Goal: Check status

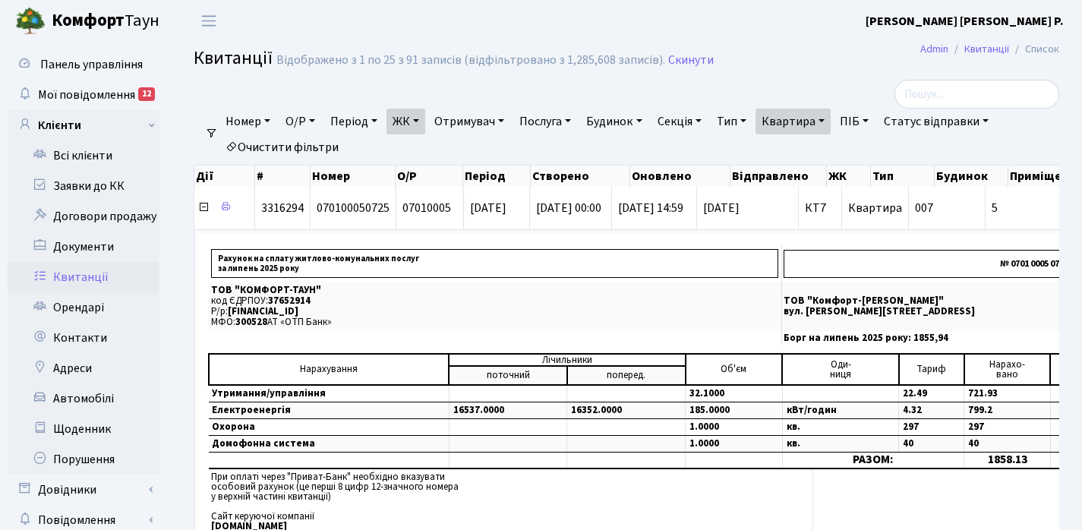
select select "25"
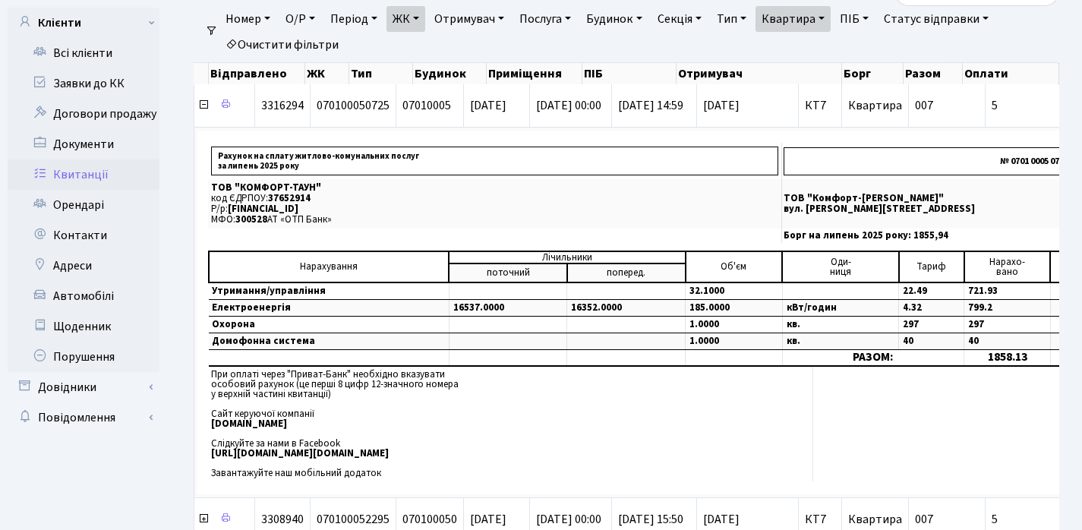
scroll to position [0, 522]
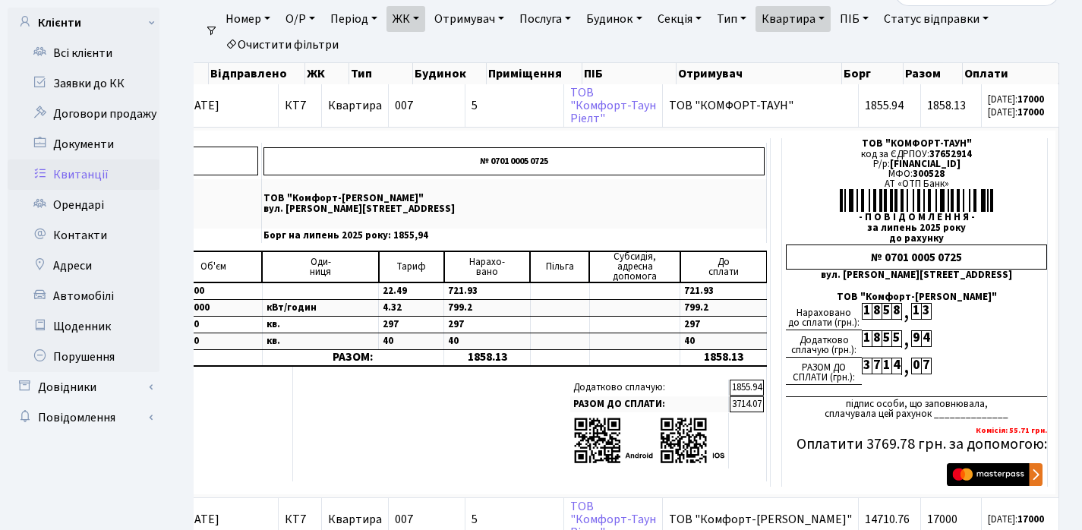
click at [831, 17] on link "Квартира" at bounding box center [792, 19] width 75 height 26
type input "344"
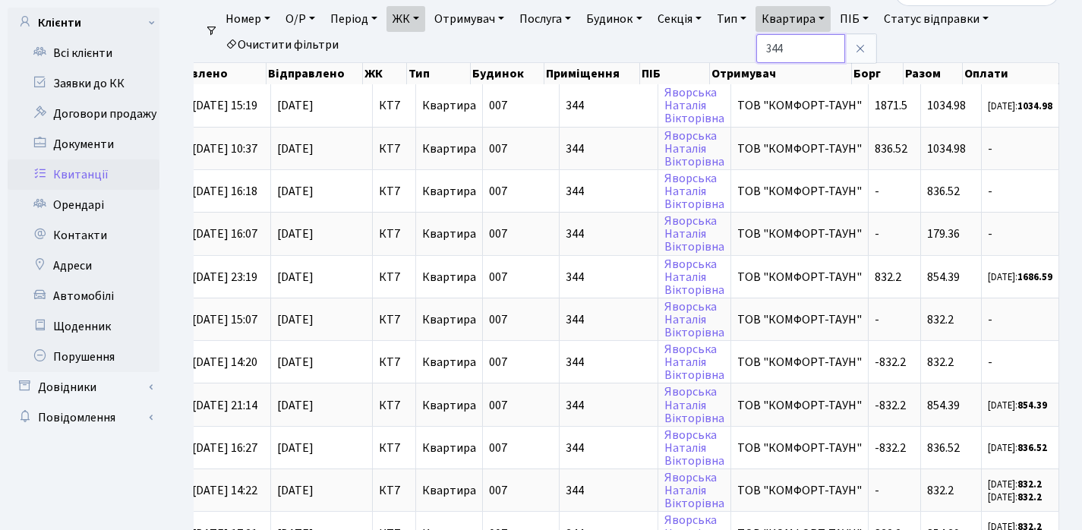
scroll to position [0, 441]
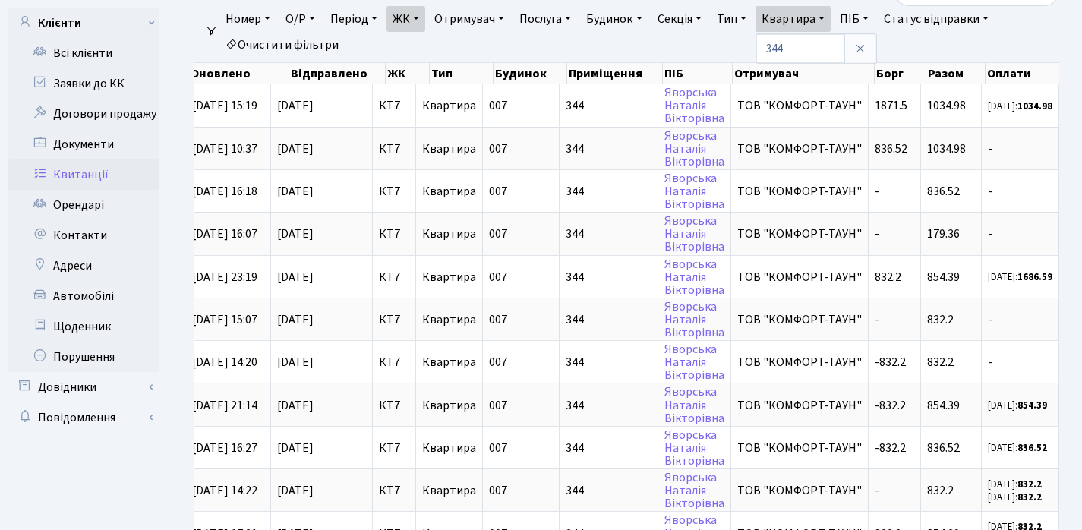
click at [421, 14] on link "ЖК" at bounding box center [405, 19] width 39 height 26
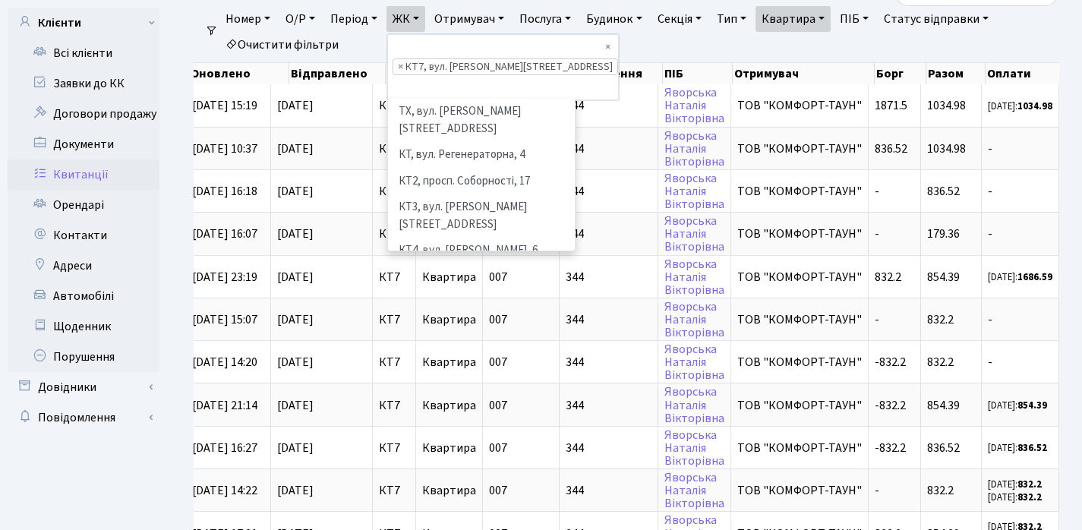
scroll to position [157, 0]
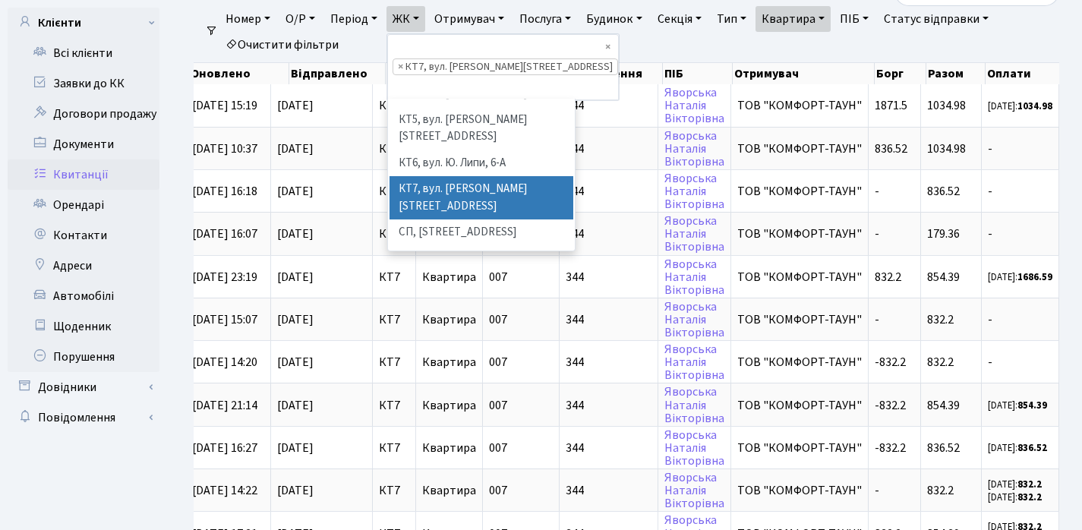
click at [407, 58] on li "× КТ7, вул. [PERSON_NAME][STREET_ADDRESS]" at bounding box center [505, 66] width 225 height 17
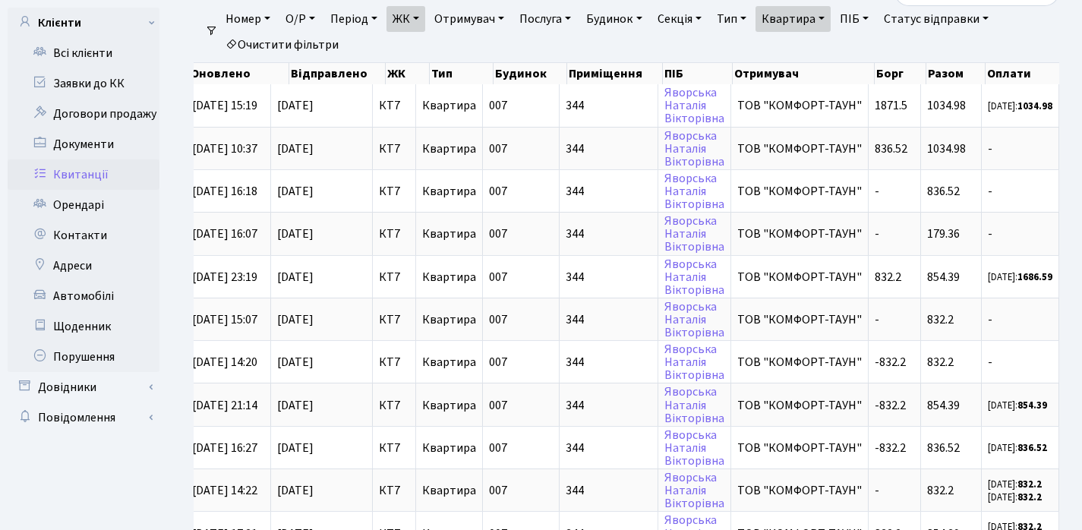
click at [424, 18] on link "ЖК" at bounding box center [405, 19] width 39 height 26
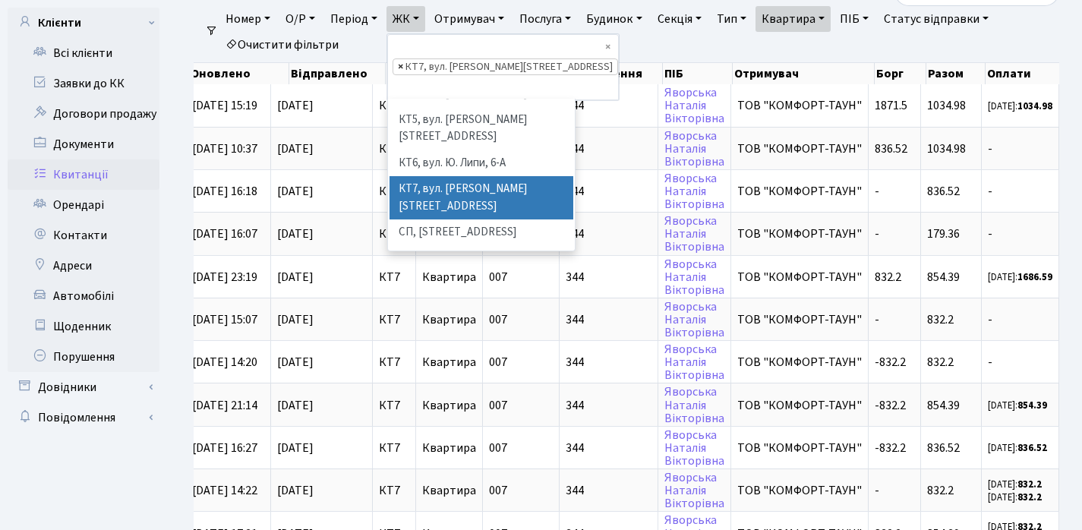
click at [403, 59] on span "×" at bounding box center [400, 66] width 5 height 15
select select
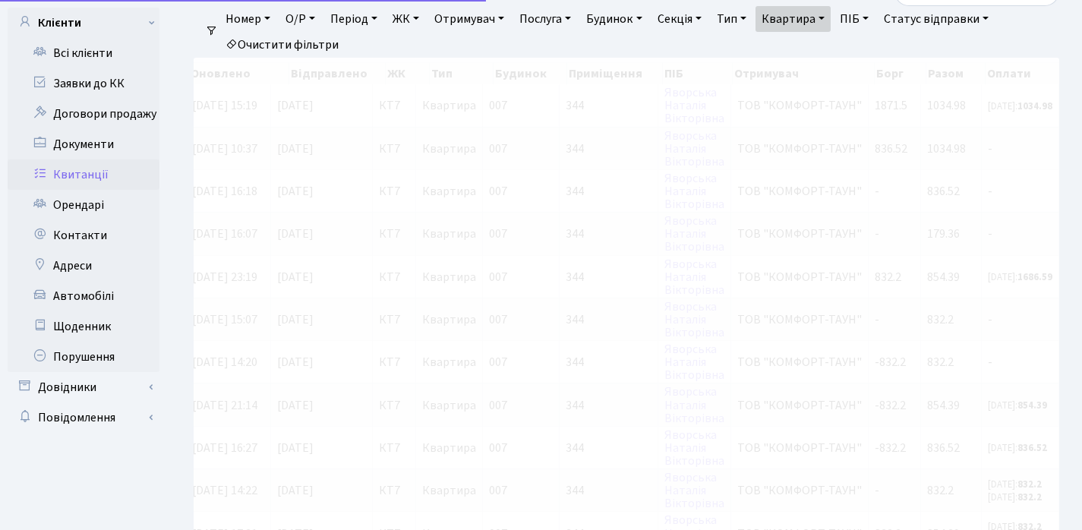
click at [418, 23] on link "ЖК" at bounding box center [405, 19] width 39 height 26
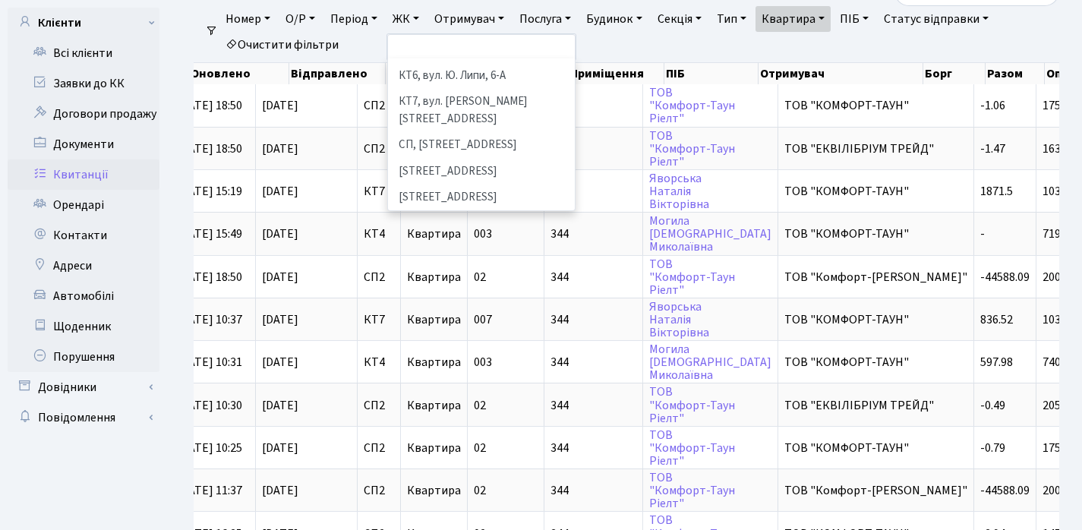
scroll to position [201, 0]
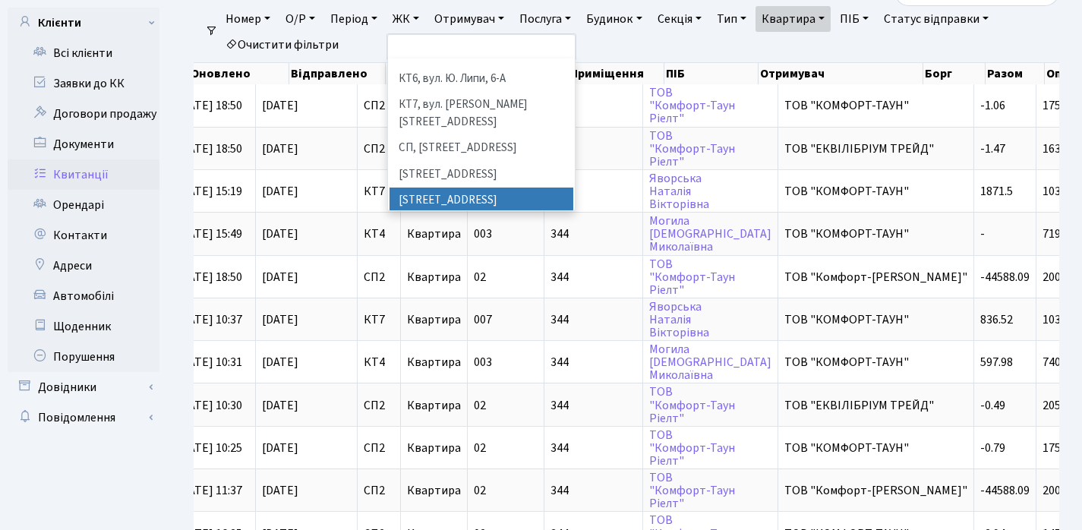
click at [461, 188] on li "[STREET_ADDRESS]" at bounding box center [481, 201] width 184 height 27
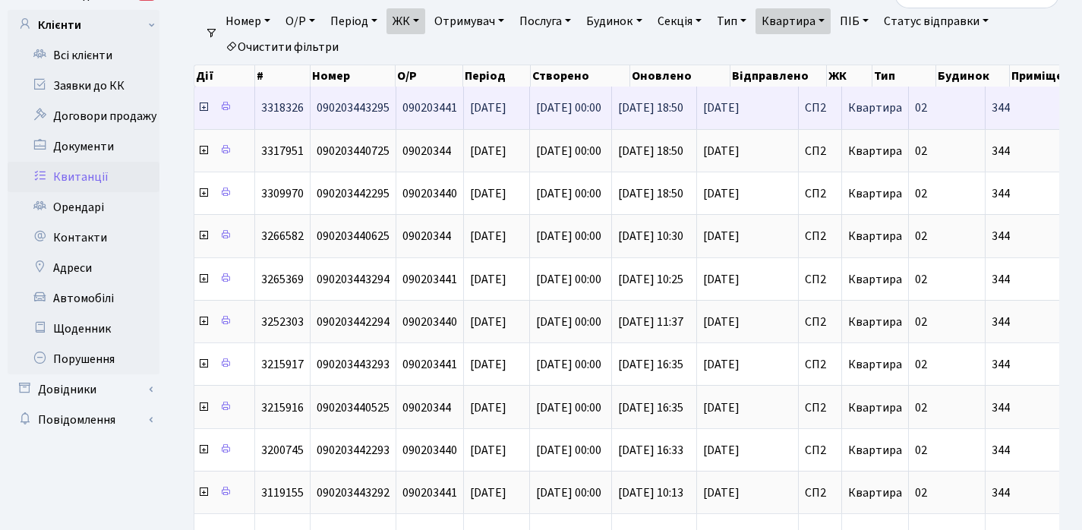
click at [203, 106] on icon at bounding box center [203, 107] width 12 height 12
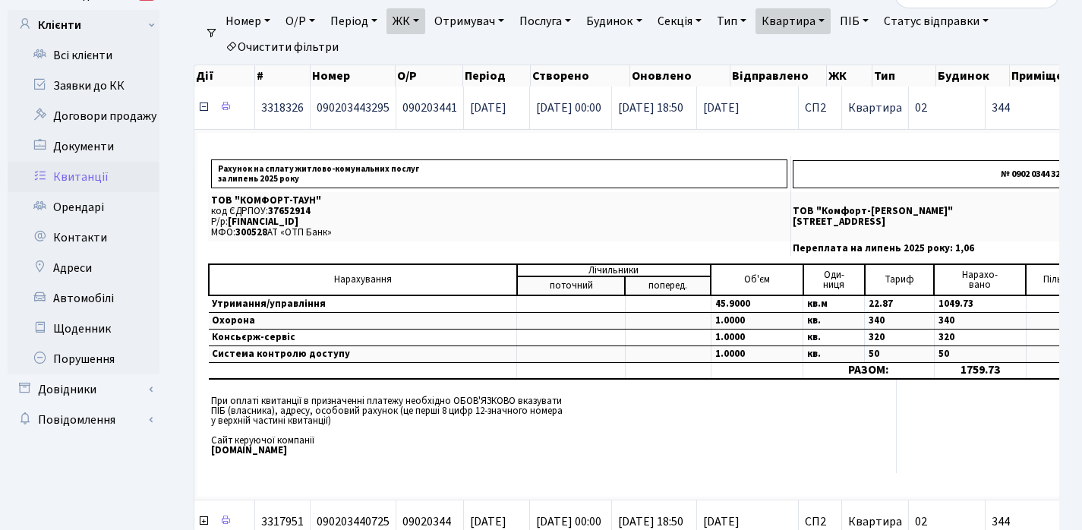
click at [203, 108] on icon at bounding box center [203, 107] width 12 height 12
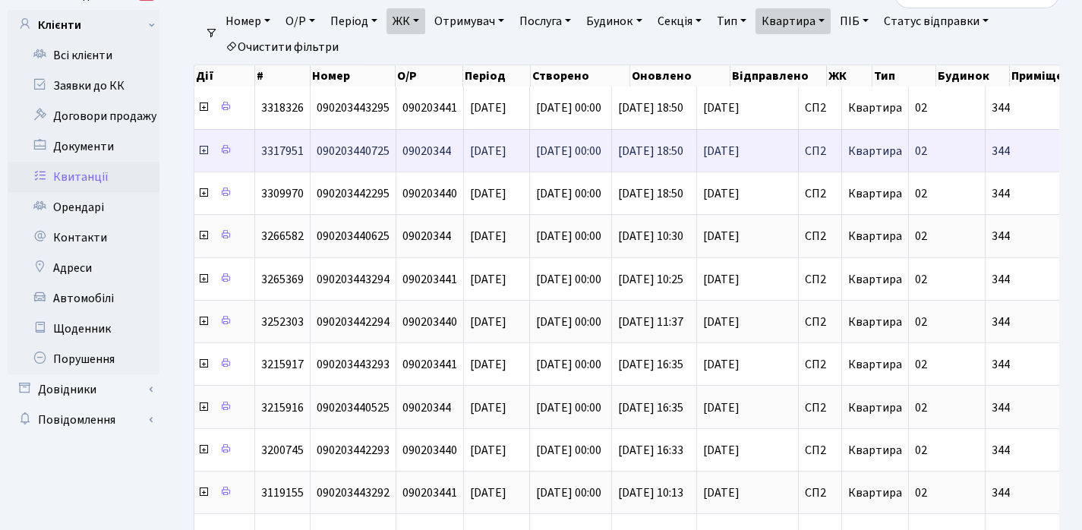
click at [204, 150] on icon at bounding box center [203, 150] width 12 height 12
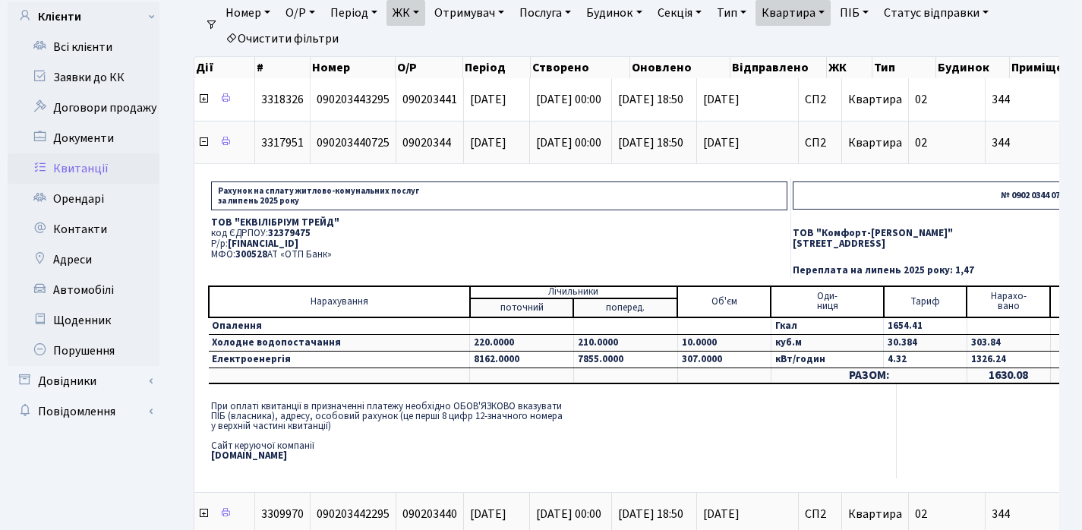
scroll to position [117, 0]
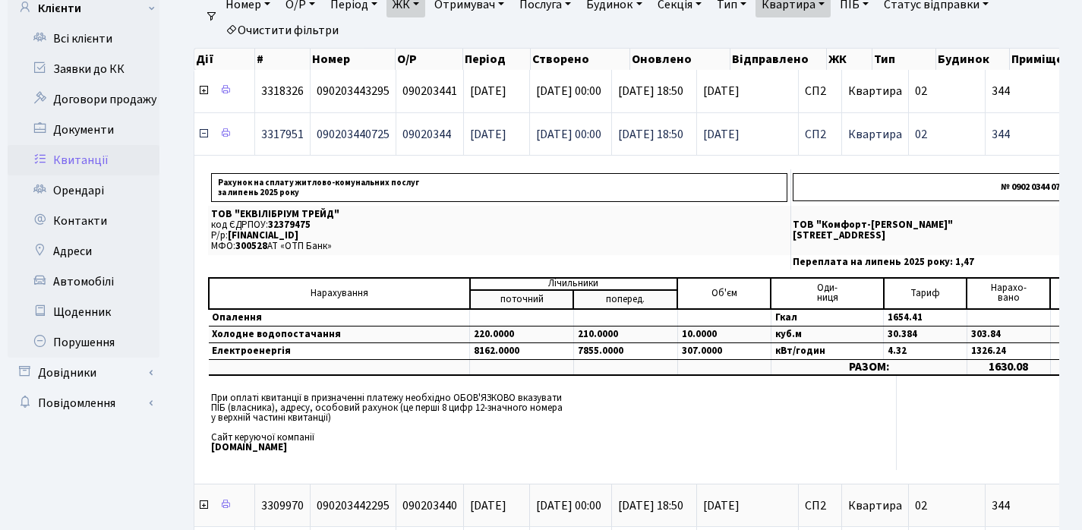
click at [204, 136] on icon at bounding box center [203, 134] width 12 height 12
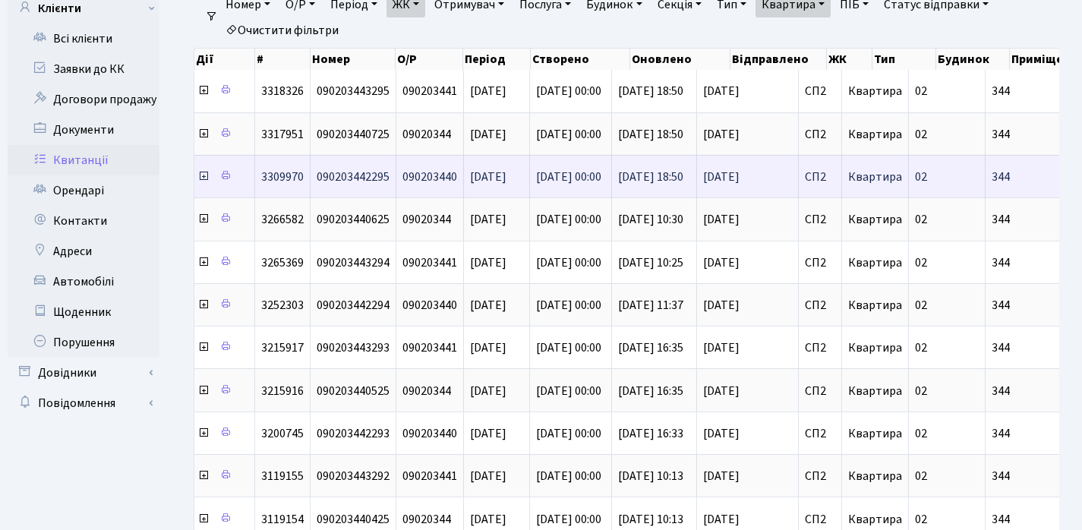
click at [201, 179] on icon at bounding box center [203, 176] width 12 height 12
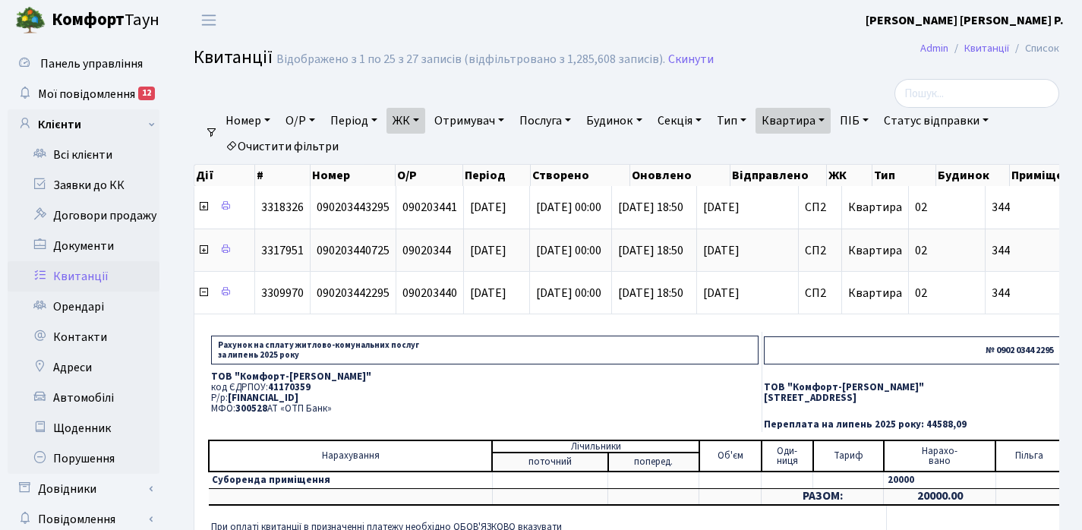
scroll to position [0, 0]
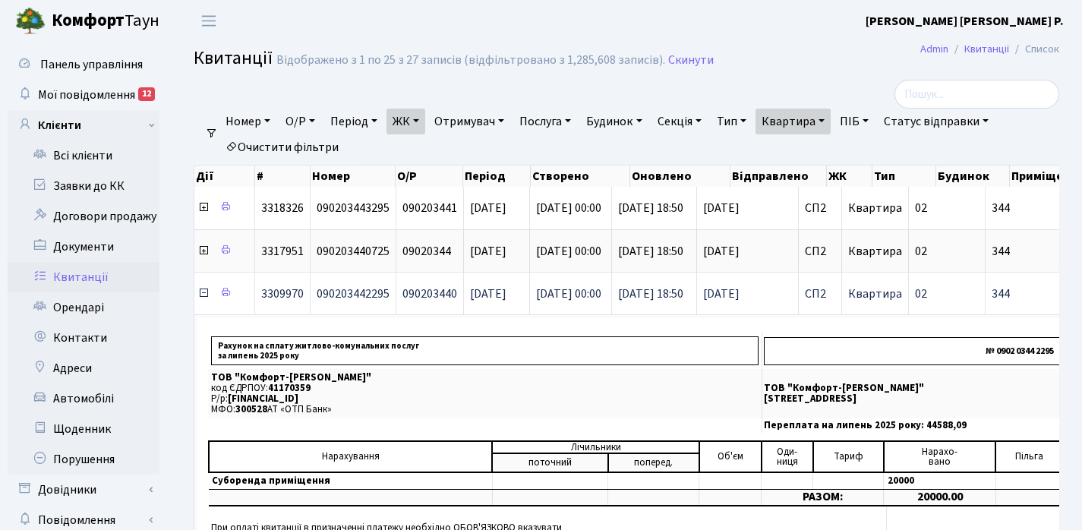
click at [203, 294] on icon at bounding box center [203, 293] width 12 height 12
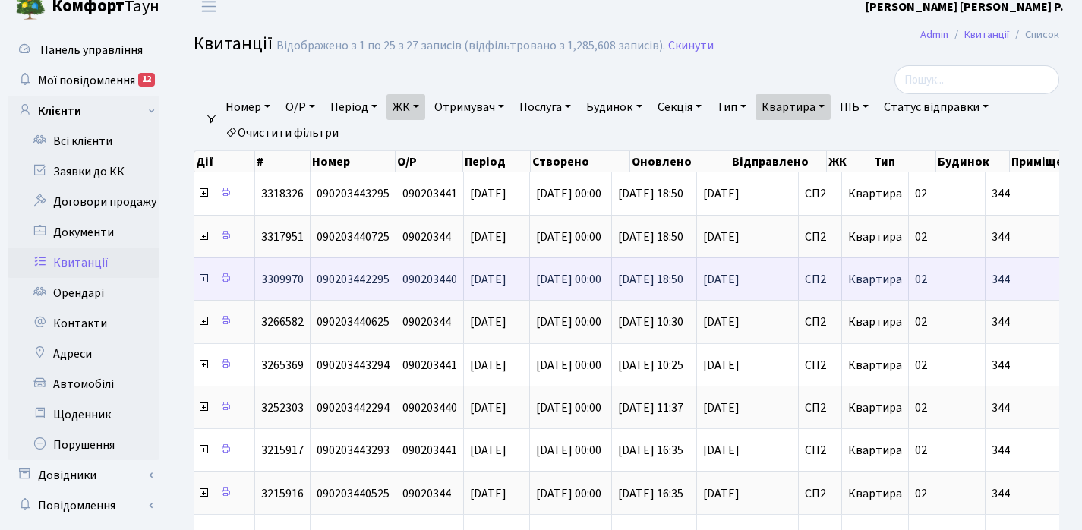
click at [204, 282] on icon at bounding box center [203, 279] width 12 height 12
